Goal: Task Accomplishment & Management: Manage account settings

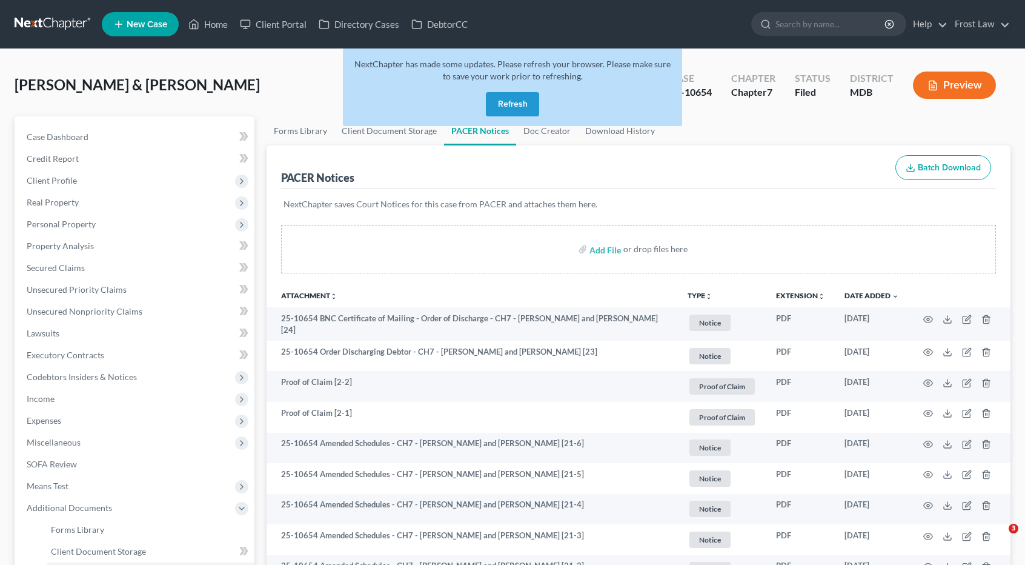
click at [499, 98] on button "Refresh" at bounding box center [512, 104] width 53 height 24
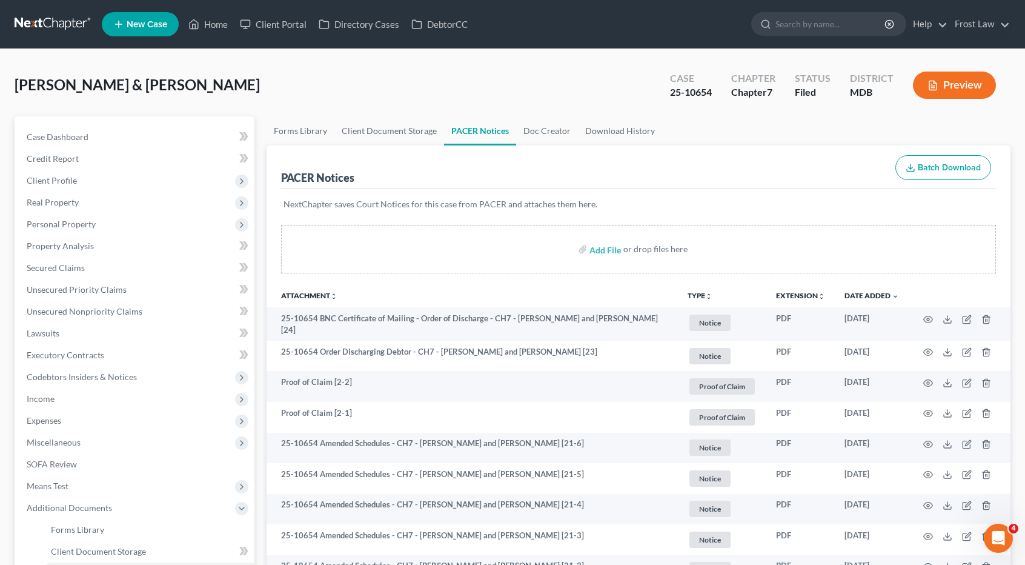
click at [35, 16] on link at bounding box center [54, 24] width 78 height 22
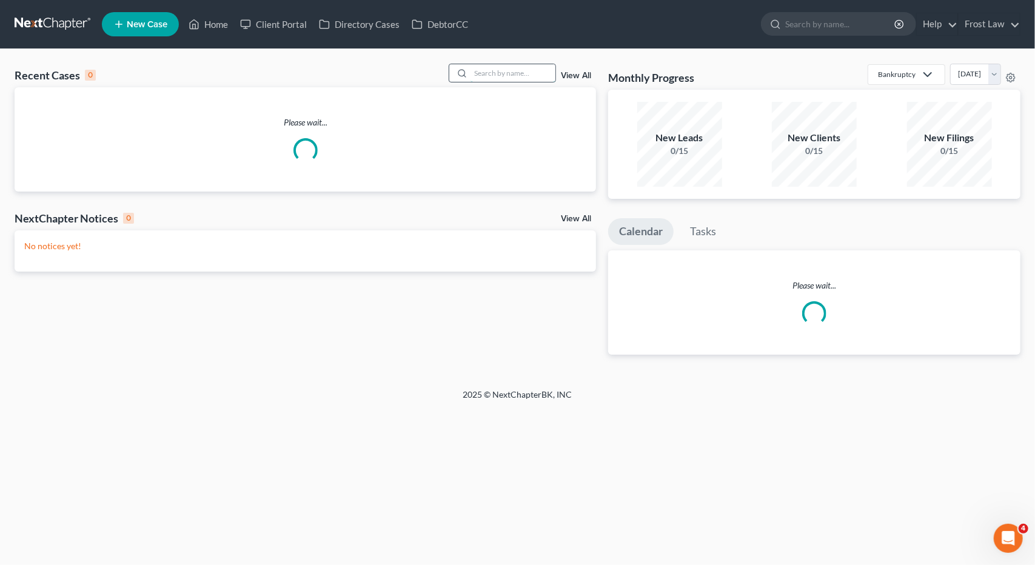
click at [490, 72] on input "search" at bounding box center [512, 73] width 85 height 18
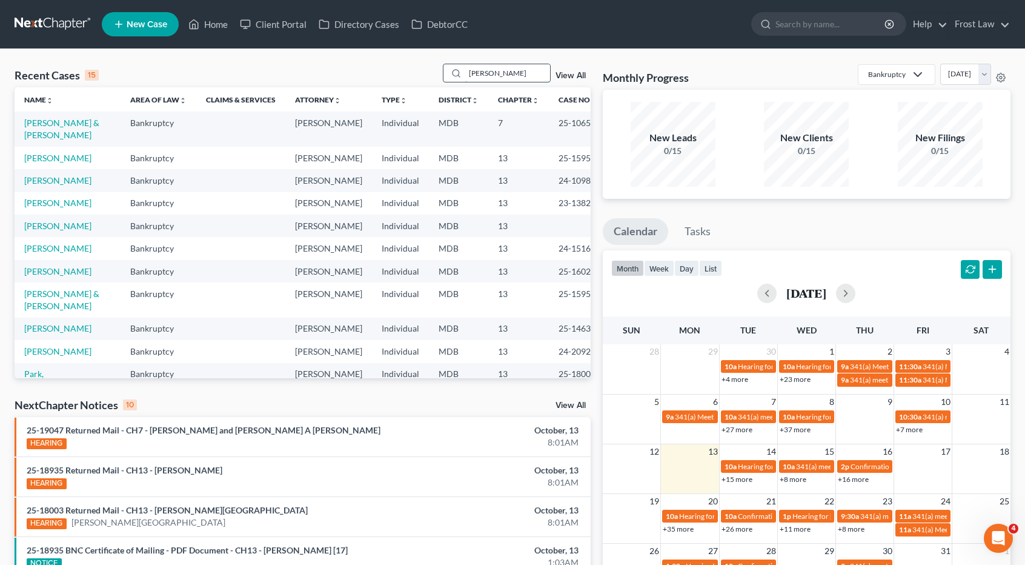
type input "[PERSON_NAME]"
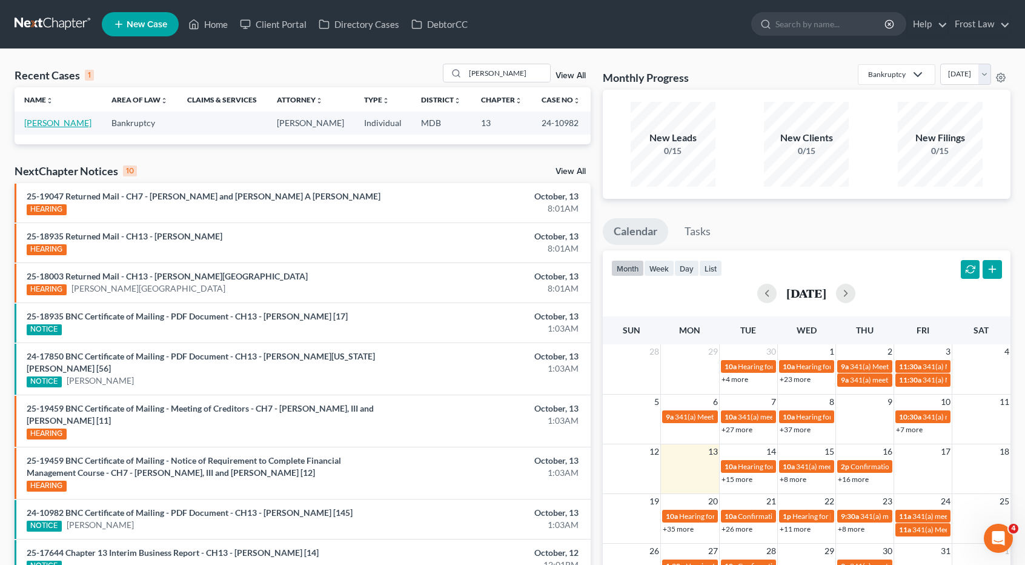
click at [74, 121] on link "[PERSON_NAME]" at bounding box center [57, 123] width 67 height 10
select select "2"
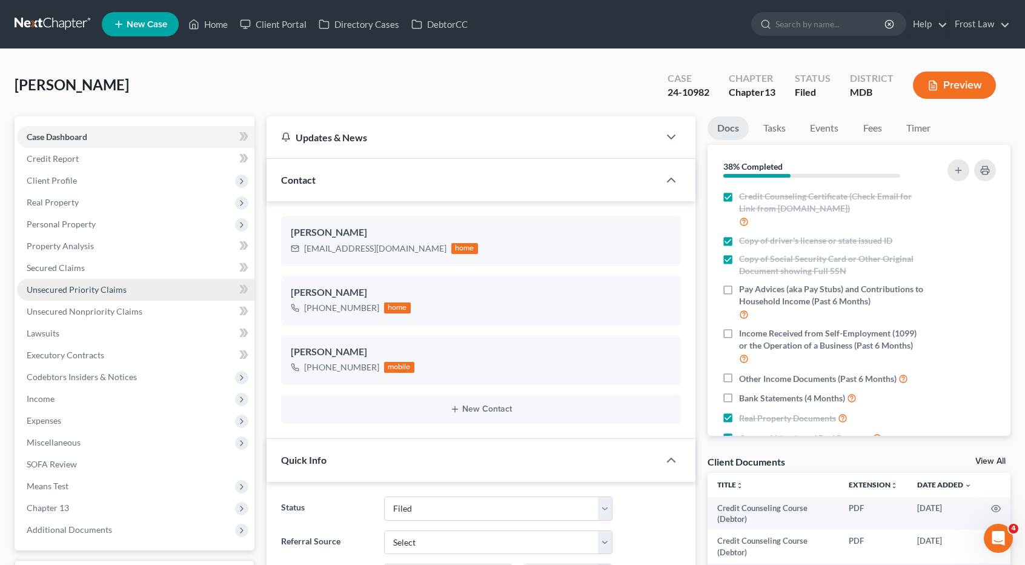
scroll to position [182, 0]
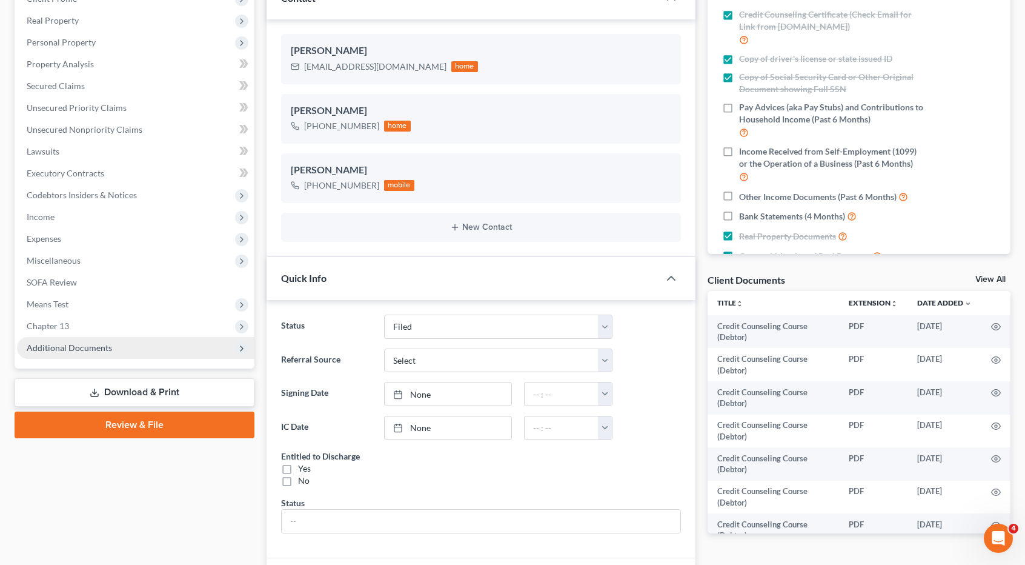
click at [79, 342] on span "Additional Documents" at bounding box center [69, 347] width 85 height 10
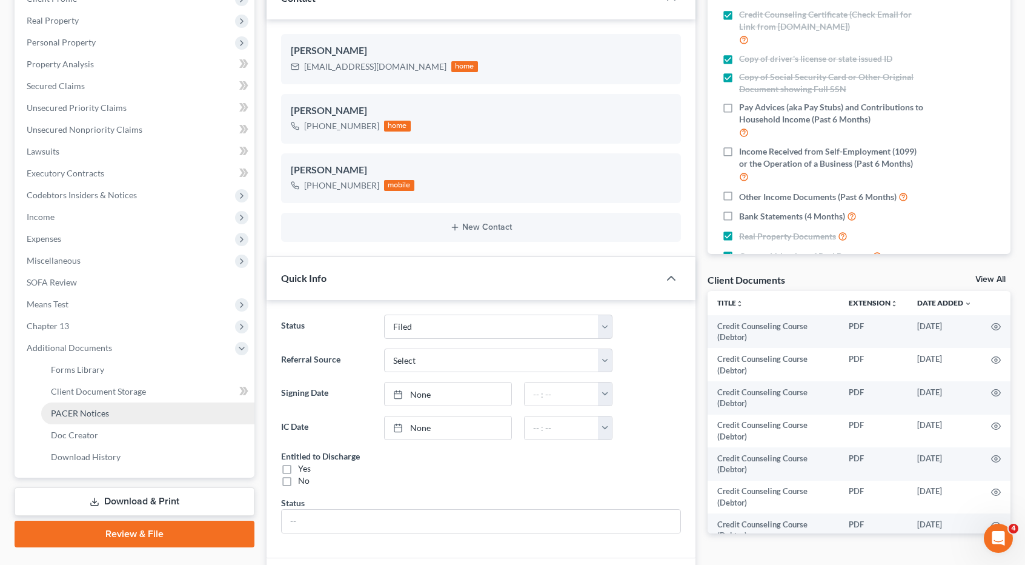
click at [98, 412] on span "PACER Notices" at bounding box center [80, 413] width 58 height 10
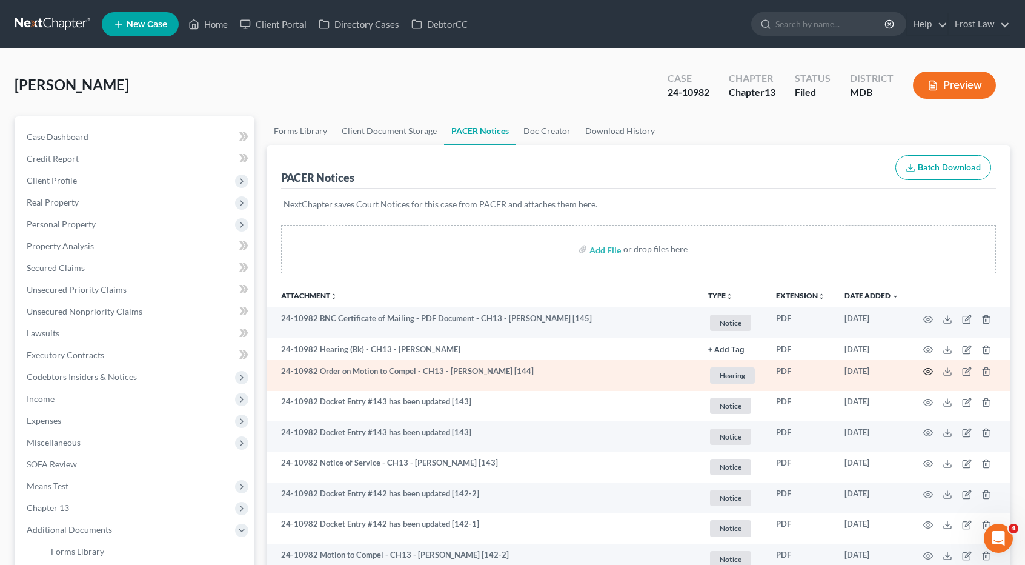
click at [927, 369] on icon "button" at bounding box center [929, 372] width 10 height 10
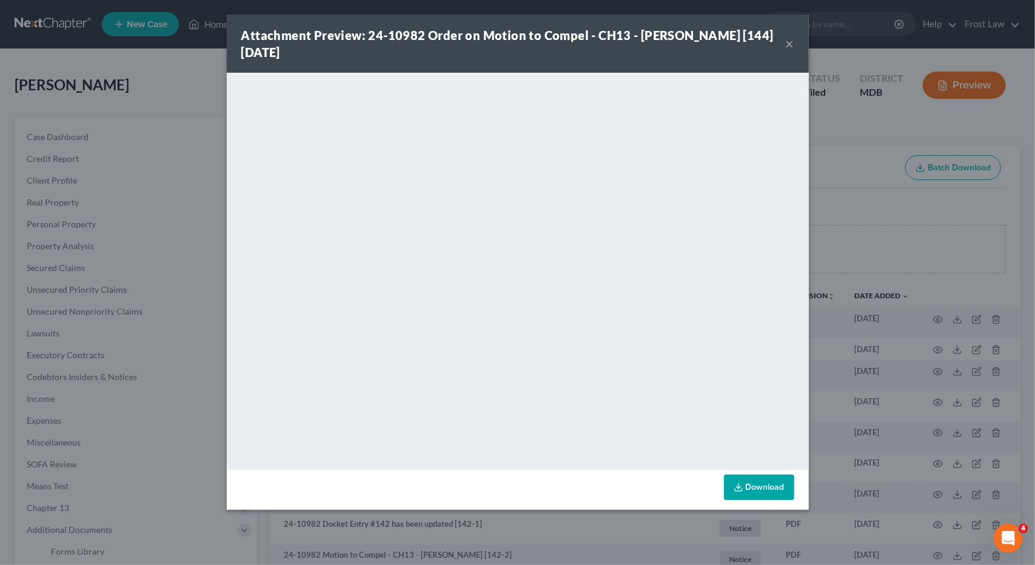
click at [787, 42] on button "×" at bounding box center [789, 43] width 8 height 15
